Goal: Register for event/course

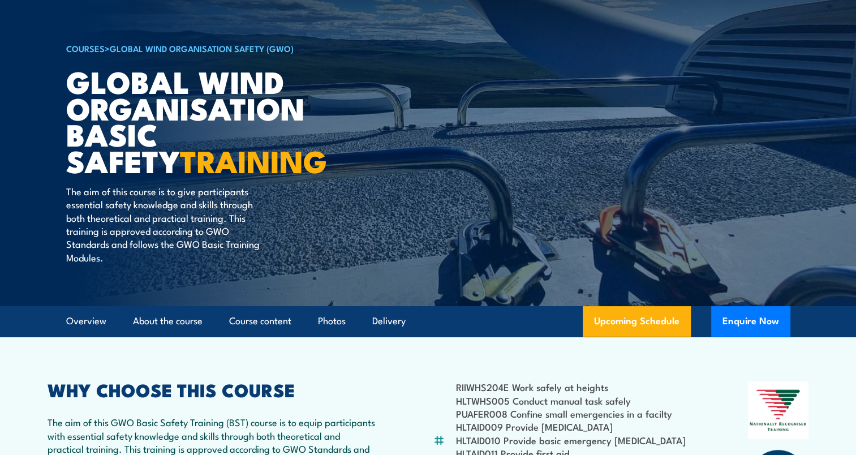
click at [234, 46] on link "Global Wind Organisation Safety (GWO)" at bounding box center [202, 48] width 184 height 12
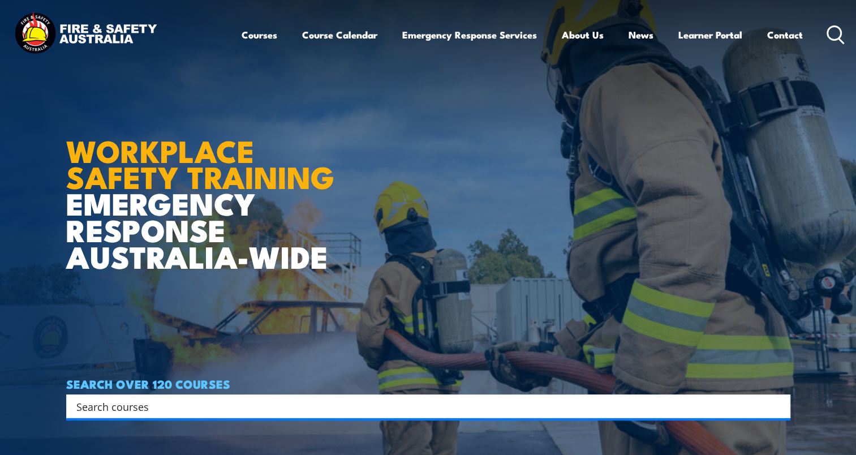
click at [258, 31] on link "Courses" at bounding box center [260, 35] width 36 height 30
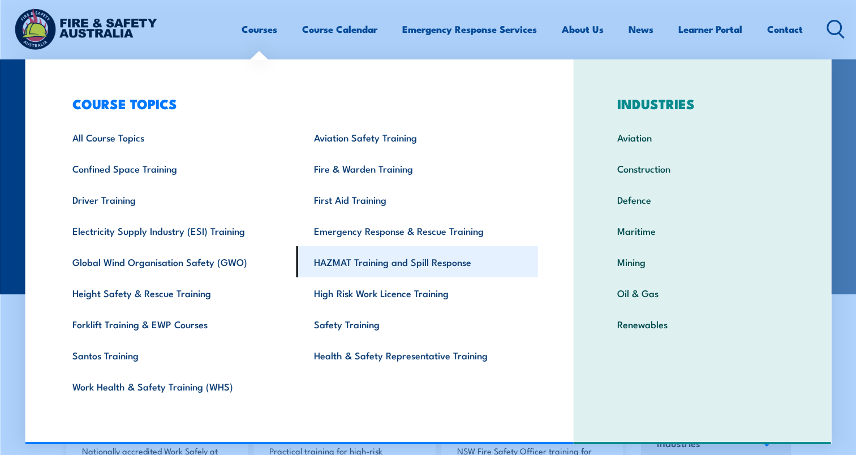
scroll to position [170, 0]
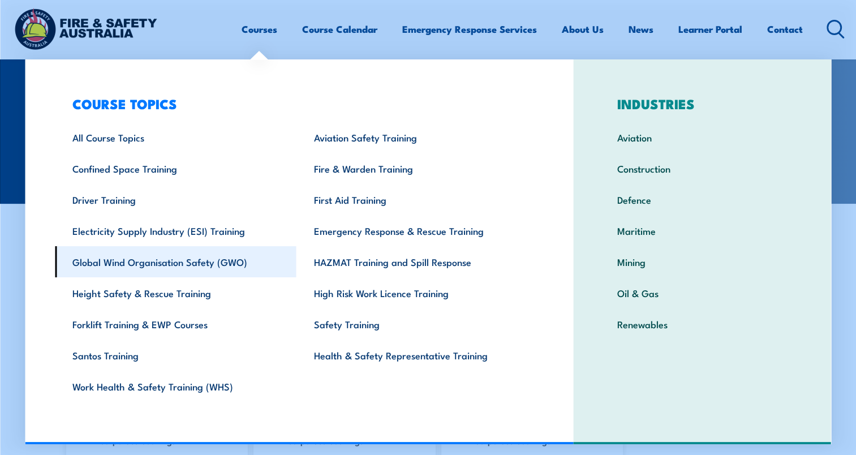
click at [225, 264] on link "Global Wind Organisation Safety (GWO)" at bounding box center [176, 261] width 242 height 31
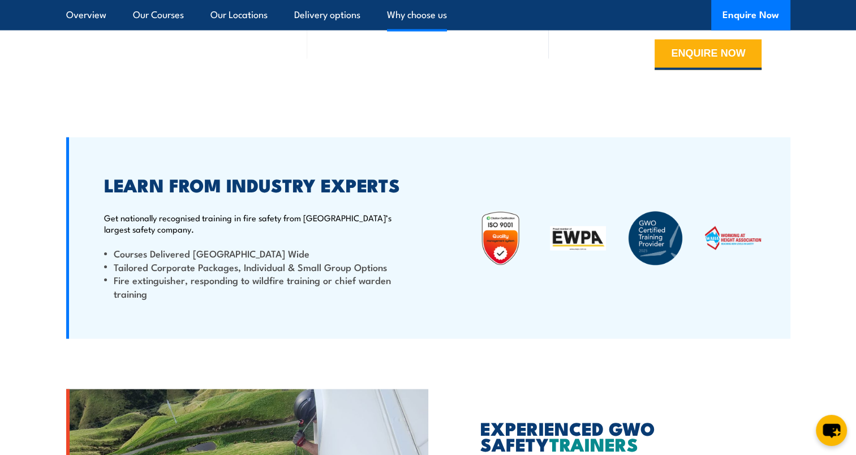
scroll to position [2206, 0]
click at [738, 40] on button "ENQUIRE NOW" at bounding box center [707, 55] width 107 height 31
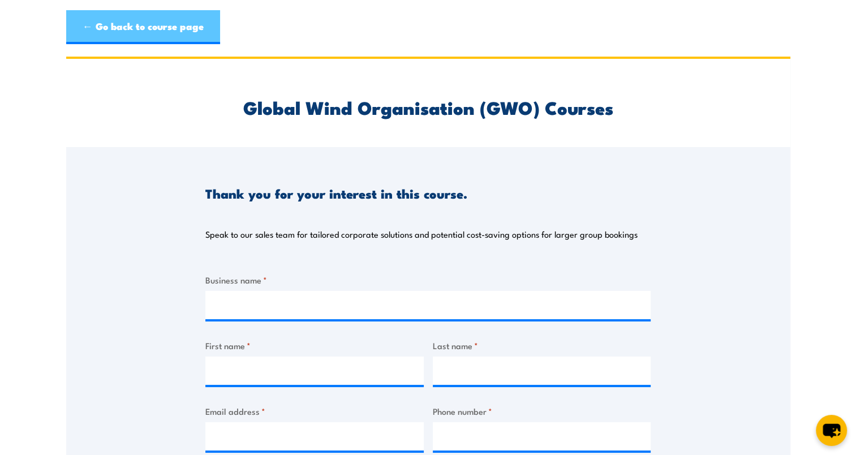
click at [160, 35] on link "← Go back to course page" at bounding box center [143, 27] width 154 height 34
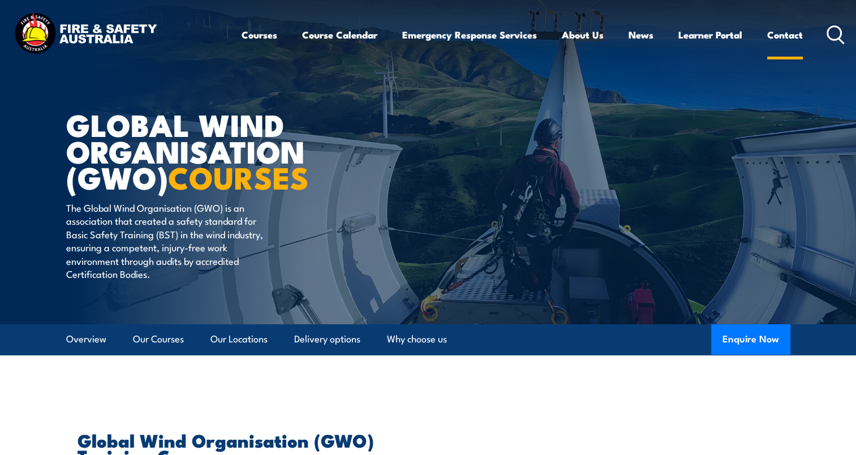
click at [774, 38] on link "Contact" at bounding box center [785, 35] width 36 height 30
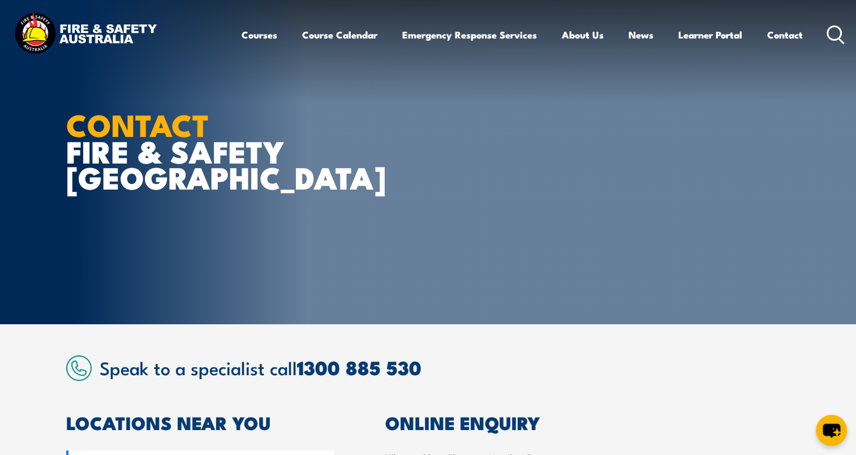
click at [0, 269] on html "Courses Course Calendar Emergency Response Services Services Overview Emergency…" at bounding box center [428, 227] width 856 height 455
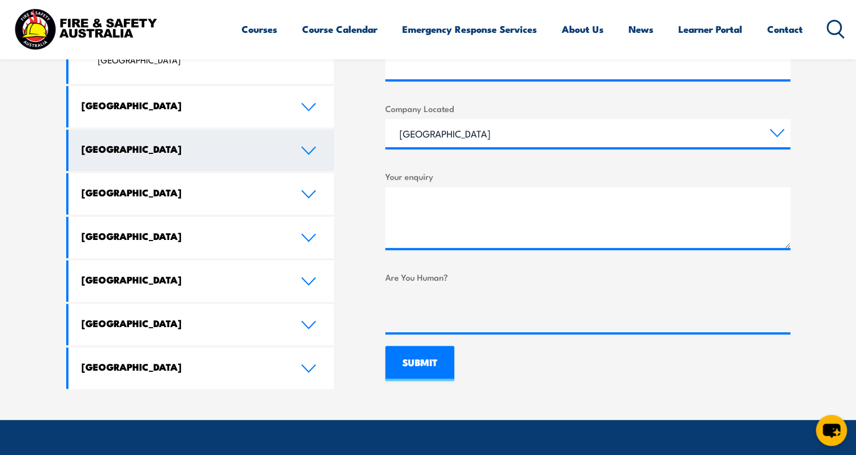
scroll to position [962, 0]
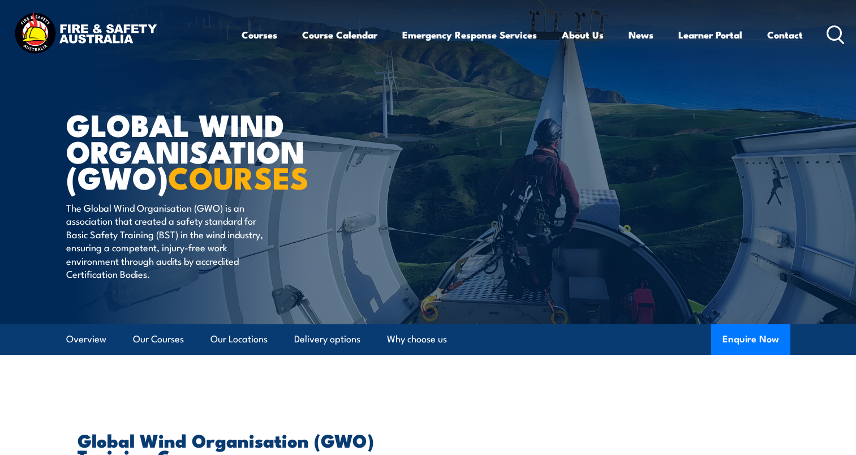
scroll to position [1702, 0]
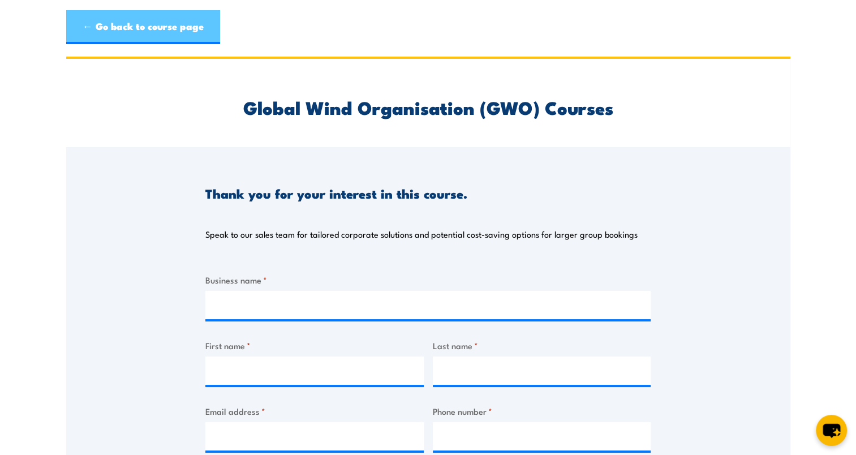
click at [166, 28] on link "← Go back to course page" at bounding box center [143, 27] width 154 height 34
